Goal: Learn about a topic

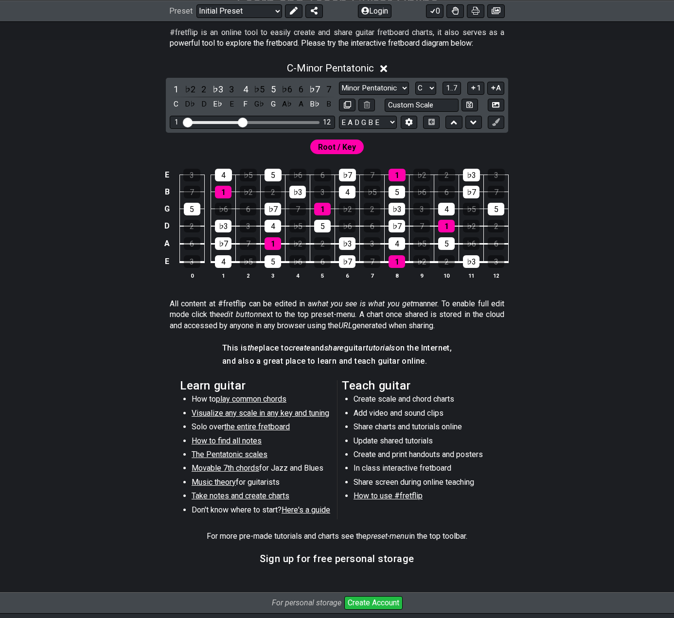
scroll to position [204, 0]
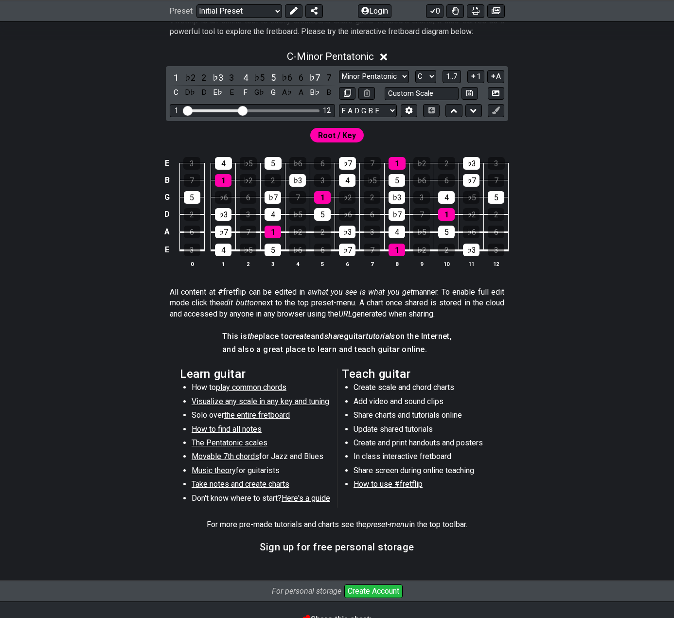
click at [277, 14] on select "Welcome to #fretflip! Initial Preset Custom Preset Minor Pentatonic Major Penta…" at bounding box center [240, 11] width 86 height 14
click at [131, 110] on div "C - Minor Pentatonic 1 ♭2 2 ♭3 3 4 ♭5 5 ♭6 6 ♭7 7 C D♭ D E♭ E F G♭ G A♭ A B♭ B …" at bounding box center [337, 163] width 674 height 236
drag, startPoint x: 258, startPoint y: 108, endPoint x: 267, endPoint y: 114, distance: 10.8
click at [267, 114] on div "1 12" at bounding box center [252, 110] width 165 height 13
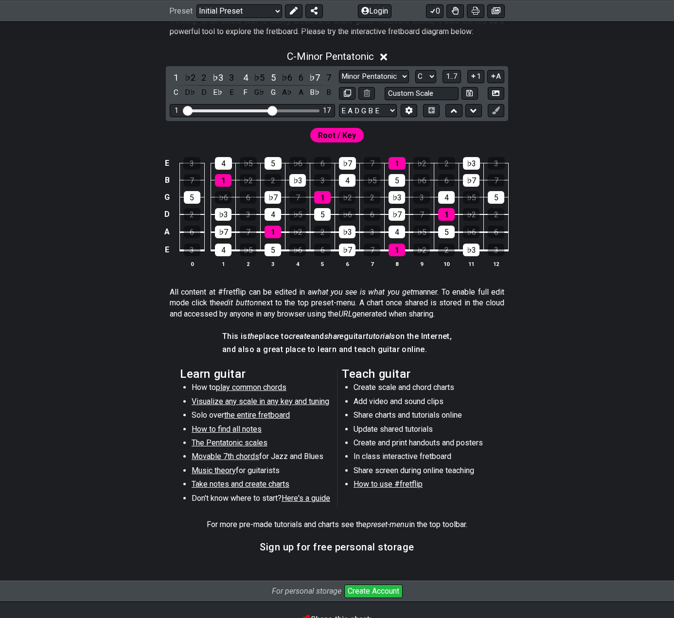
drag, startPoint x: 241, startPoint y: 111, endPoint x: 272, endPoint y: 112, distance: 30.6
click at [272, 110] on input "Visible fret range" at bounding box center [252, 110] width 138 height 0
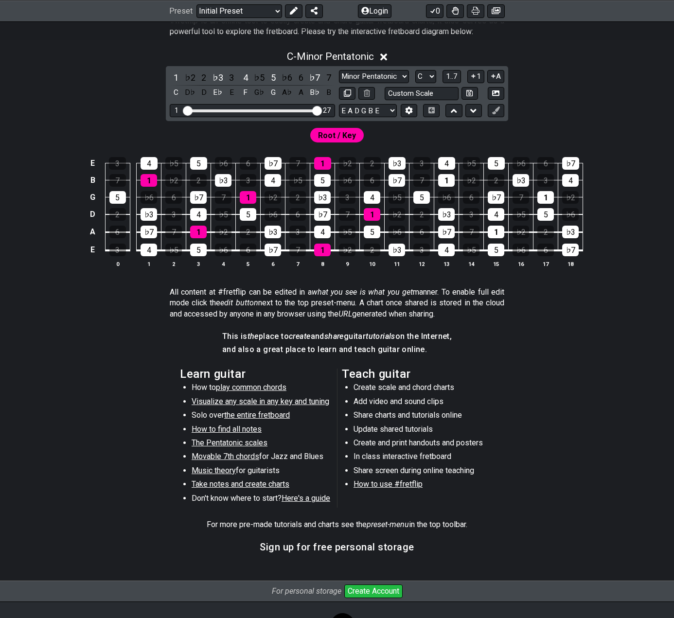
drag, startPoint x: 274, startPoint y: 113, endPoint x: 322, endPoint y: 136, distance: 52.7
click at [322, 110] on input "Visible fret range" at bounding box center [252, 110] width 138 height 0
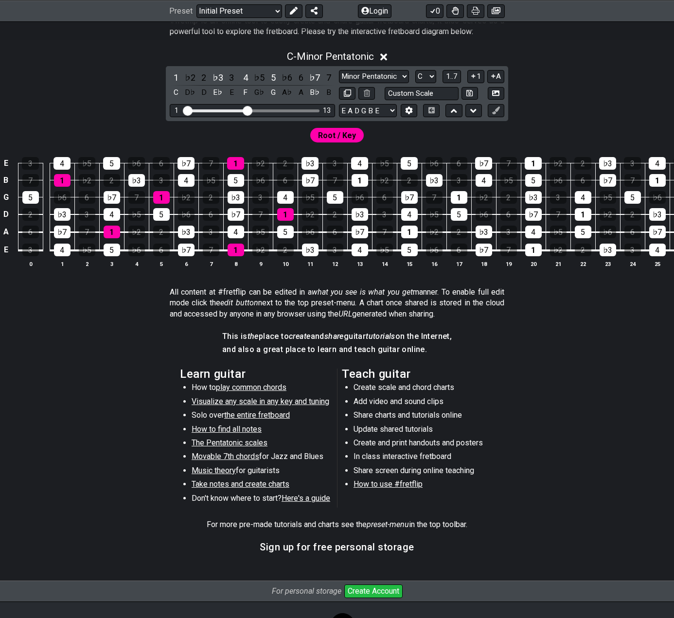
drag, startPoint x: 316, startPoint y: 112, endPoint x: 245, endPoint y: 112, distance: 71.0
click at [245, 110] on input "Visible fret range" at bounding box center [252, 110] width 138 height 0
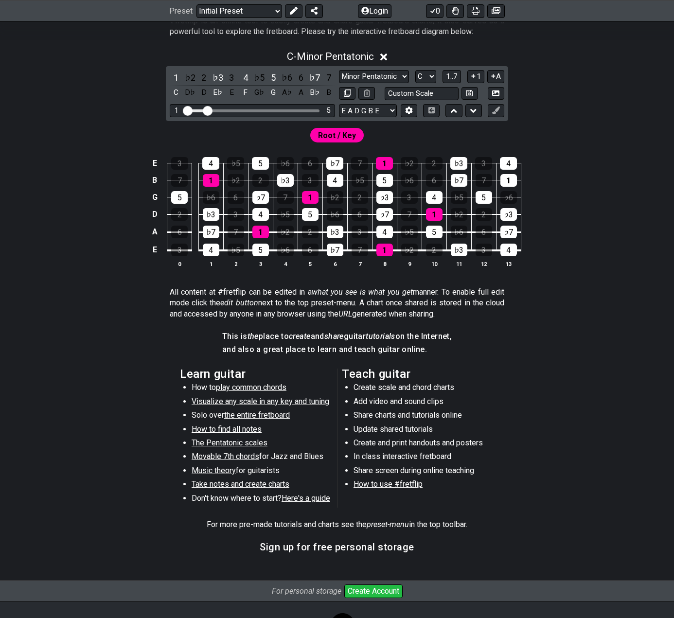
drag, startPoint x: 246, startPoint y: 112, endPoint x: 206, endPoint y: 110, distance: 40.0
click at [206, 110] on input "Visible fret range" at bounding box center [252, 110] width 138 height 0
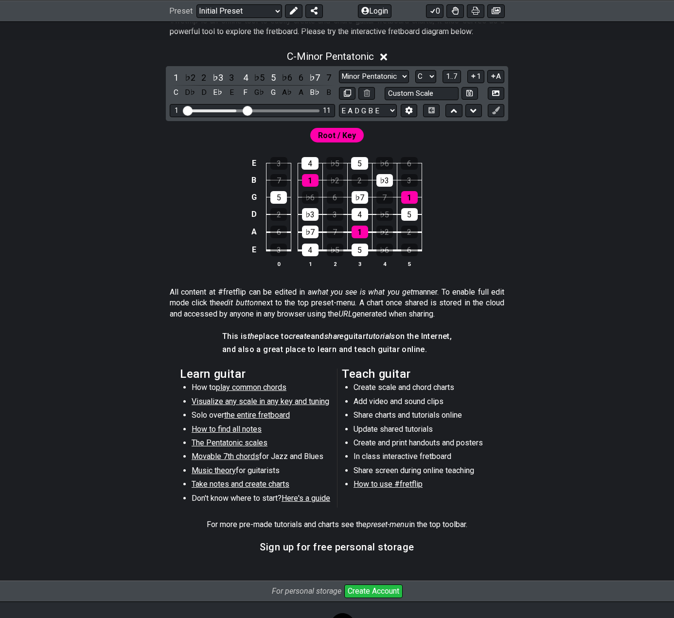
drag, startPoint x: 206, startPoint y: 112, endPoint x: 246, endPoint y: 118, distance: 40.3
click at [246, 110] on input "Visible fret range" at bounding box center [252, 110] width 138 height 0
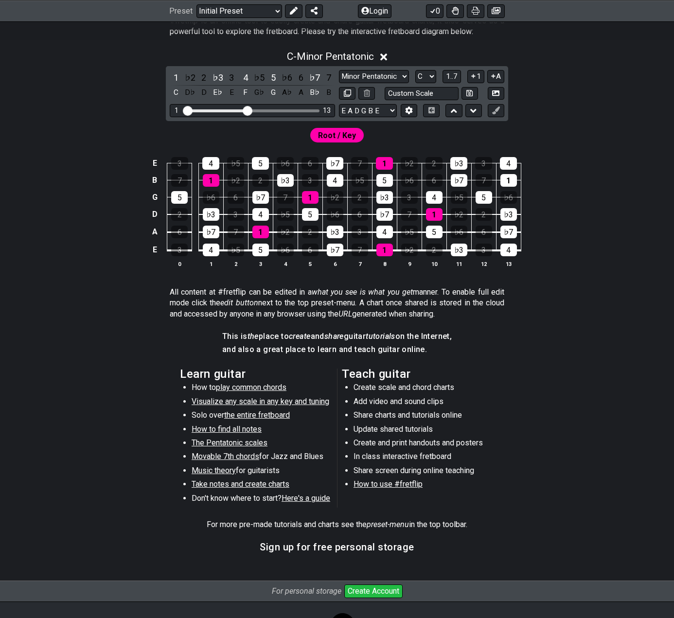
scroll to position [0, 0]
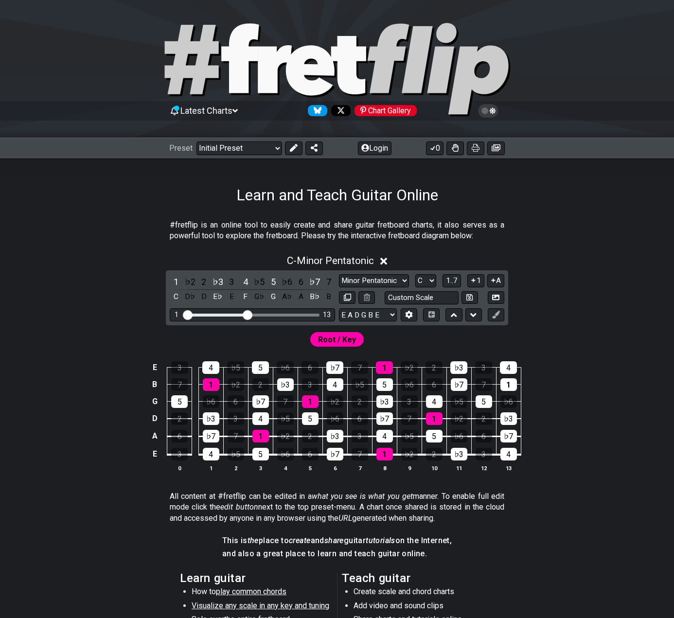
click at [256, 148] on select "Welcome to #fretflip! Initial Preset Custom Preset Minor Pentatonic Major Penta…" at bounding box center [240, 149] width 86 height 14
click at [197, 142] on select "Welcome to #fretflip! Initial Preset Custom Preset Minor Pentatonic Major Penta…" at bounding box center [240, 149] width 86 height 14
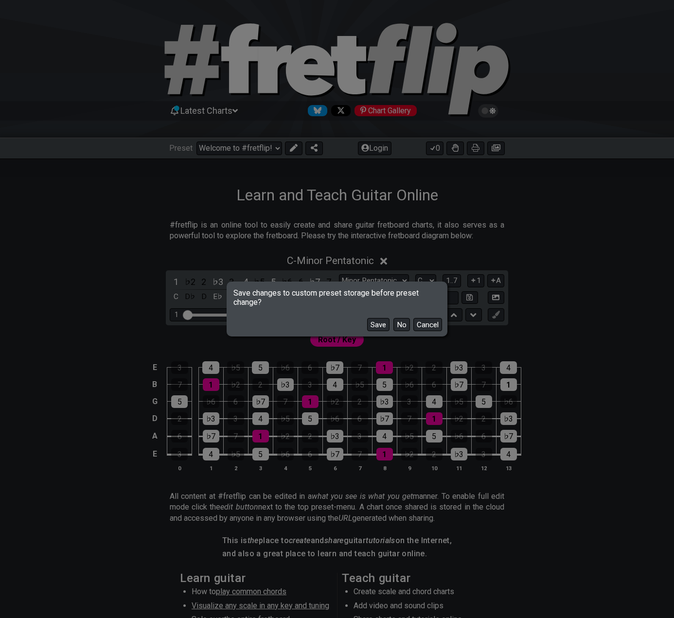
click at [400, 284] on button "No" at bounding box center [401, 324] width 17 height 13
select select "/minor-pentatonic"
select select "C"
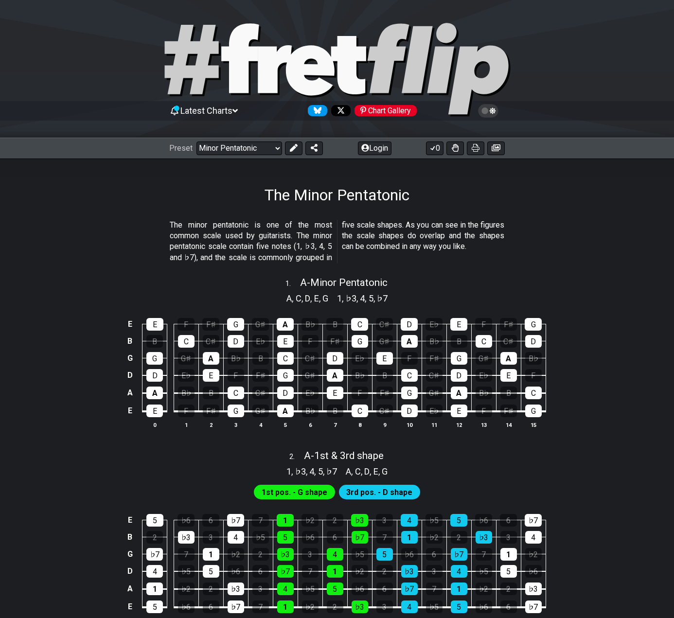
click at [253, 147] on select "Welcome to #fretflip! Initial Preset Custom Preset Minor Pentatonic Major Penta…" at bounding box center [240, 149] width 86 height 14
click at [197, 142] on select "Welcome to #fretflip! Initial Preset Custom Preset Minor Pentatonic Major Penta…" at bounding box center [240, 149] width 86 height 14
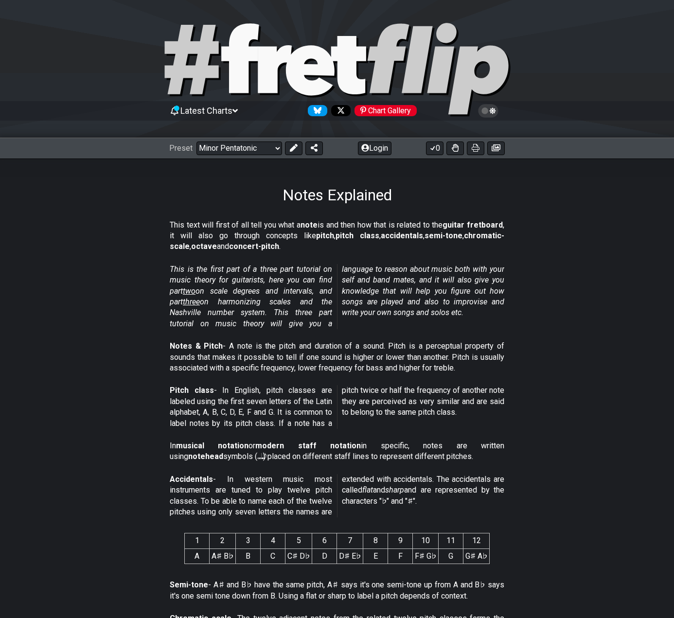
select select "/musical-notes-explained"
